Goal: Find specific page/section: Find specific page/section

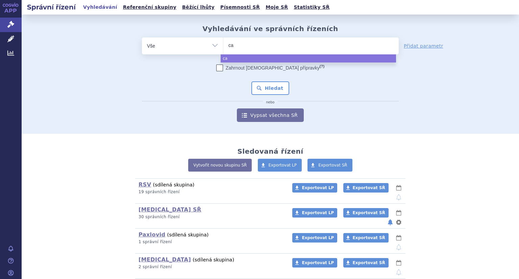
select select
type input "cap"
type input "capv"
type input "capvax"
type input "capvaxive"
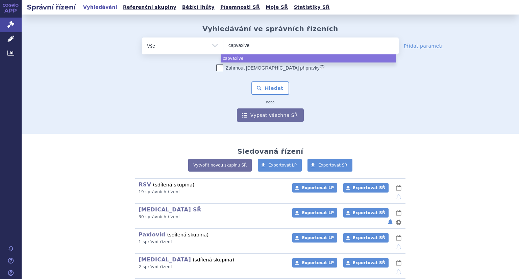
select select "capvaxive"
click at [270, 83] on button "Hledat" at bounding box center [271, 88] width 38 height 14
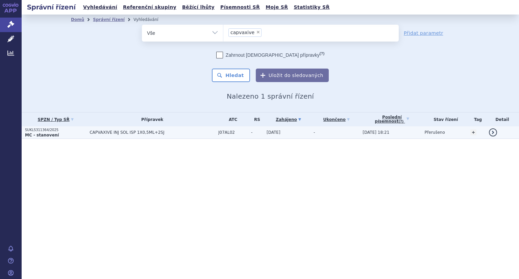
click at [40, 130] on p "SUKLS311364/2025" at bounding box center [55, 130] width 61 height 5
